Goal: Information Seeking & Learning: Learn about a topic

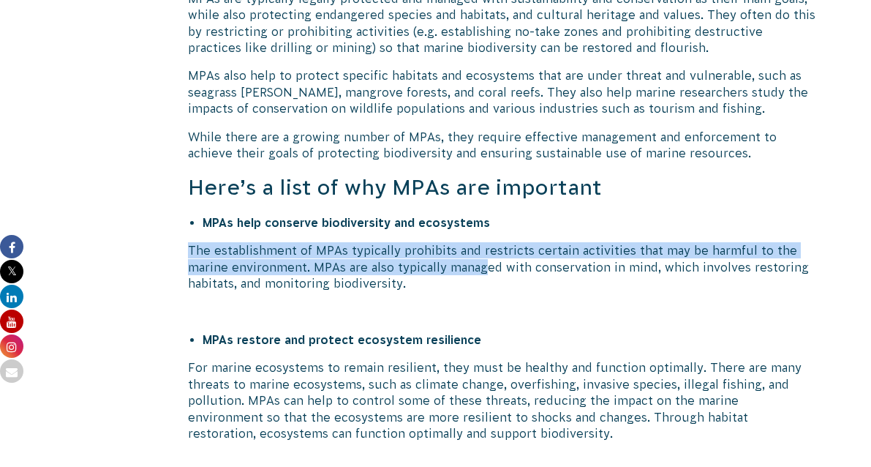
drag, startPoint x: 486, startPoint y: 274, endPoint x: 301, endPoint y: 235, distance: 189.1
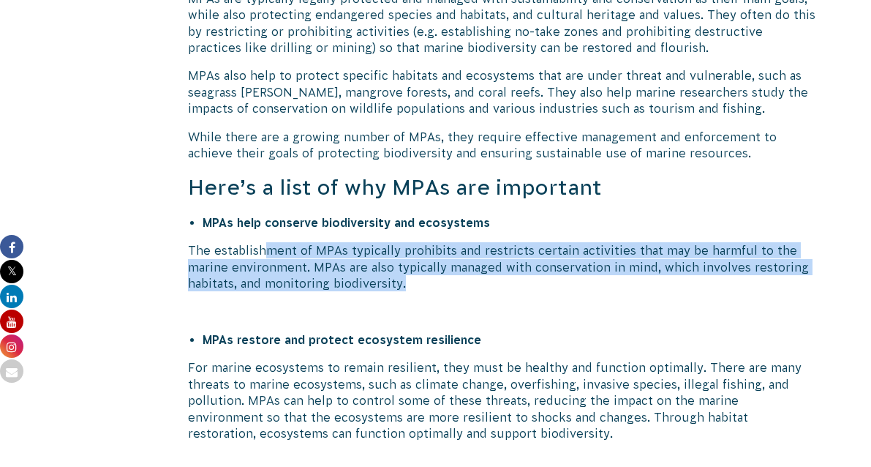
drag, startPoint x: 404, startPoint y: 284, endPoint x: 268, endPoint y: 243, distance: 142.1
click at [268, 243] on p "The establishment of MPAs typically prohibits and restricts certain activities …" at bounding box center [502, 266] width 628 height 49
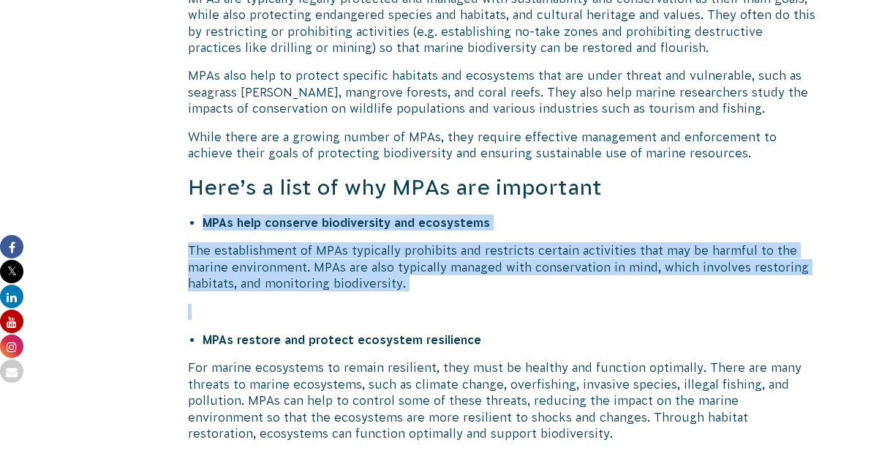
drag, startPoint x: 421, startPoint y: 317, endPoint x: 192, endPoint y: 227, distance: 246.7
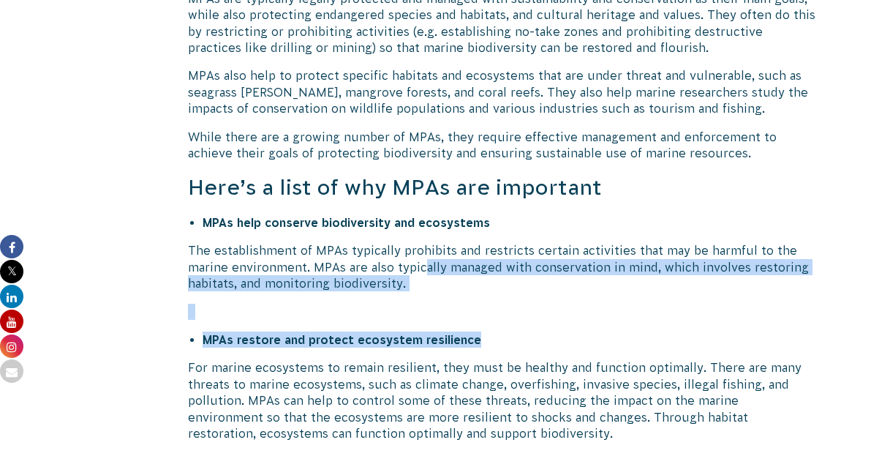
drag, startPoint x: 584, startPoint y: 331, endPoint x: 426, endPoint y: 260, distance: 173.5
click at [426, 260] on p "The establishment of MPAs typically prohibits and restricts certain activities …" at bounding box center [502, 266] width 628 height 49
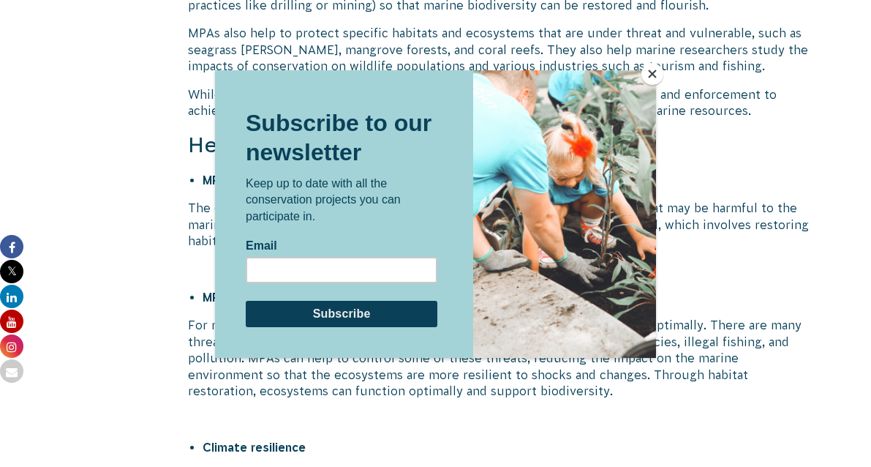
scroll to position [1157, 0]
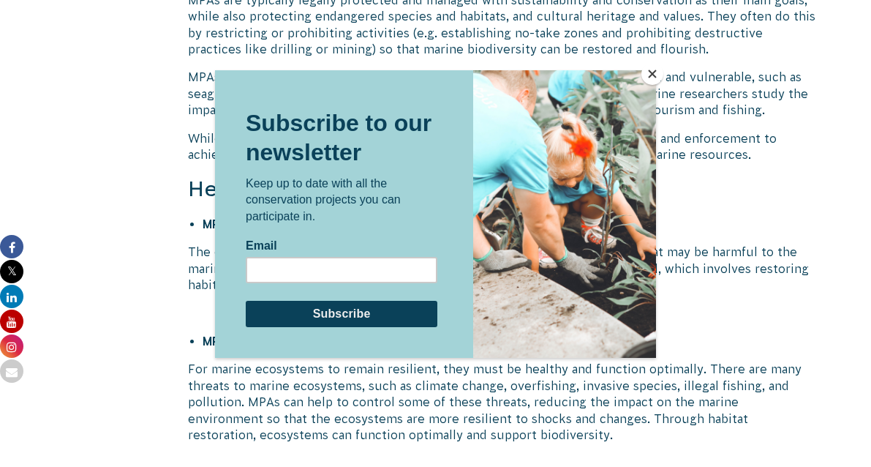
click at [648, 76] on button "Close" at bounding box center [653, 74] width 22 height 22
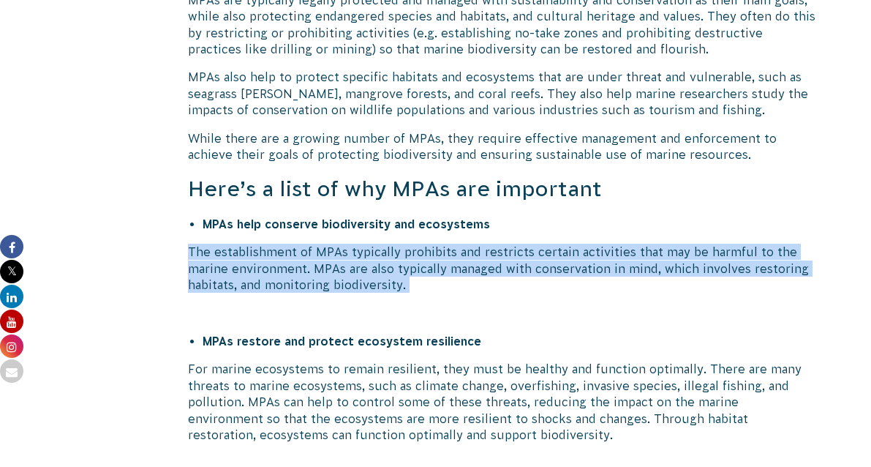
drag, startPoint x: 463, startPoint y: 303, endPoint x: 370, endPoint y: 242, distance: 111.0
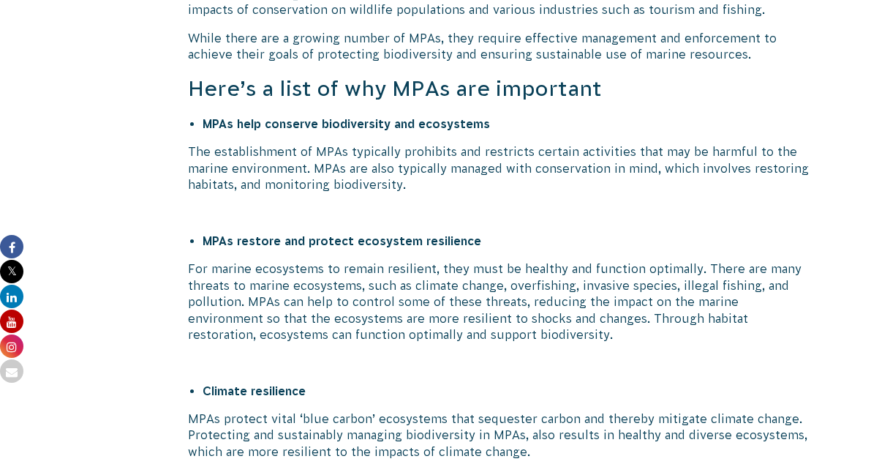
scroll to position [1260, 0]
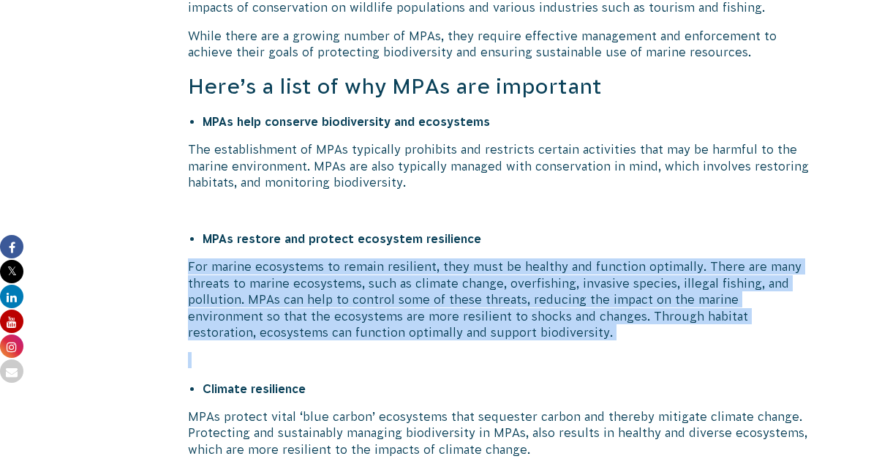
drag, startPoint x: 537, startPoint y: 355, endPoint x: 315, endPoint y: 249, distance: 246.7
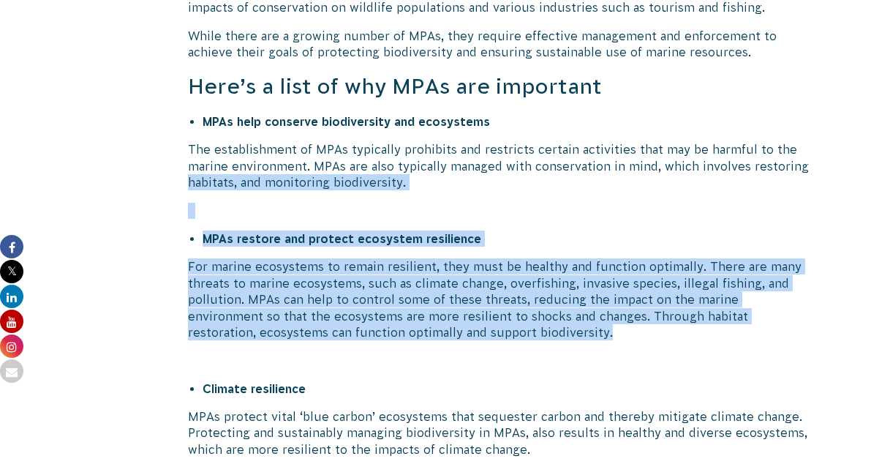
drag, startPoint x: 522, startPoint y: 334, endPoint x: 179, endPoint y: 182, distance: 374.6
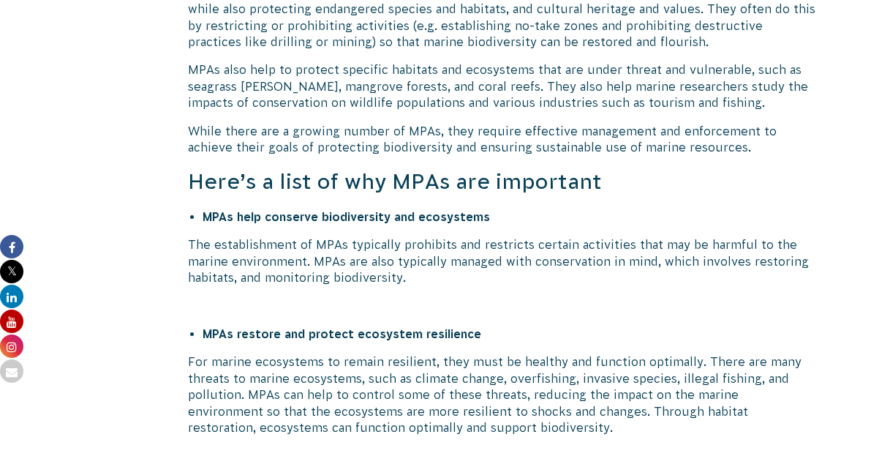
scroll to position [1163, 0]
